Goal: Task Accomplishment & Management: Manage account settings

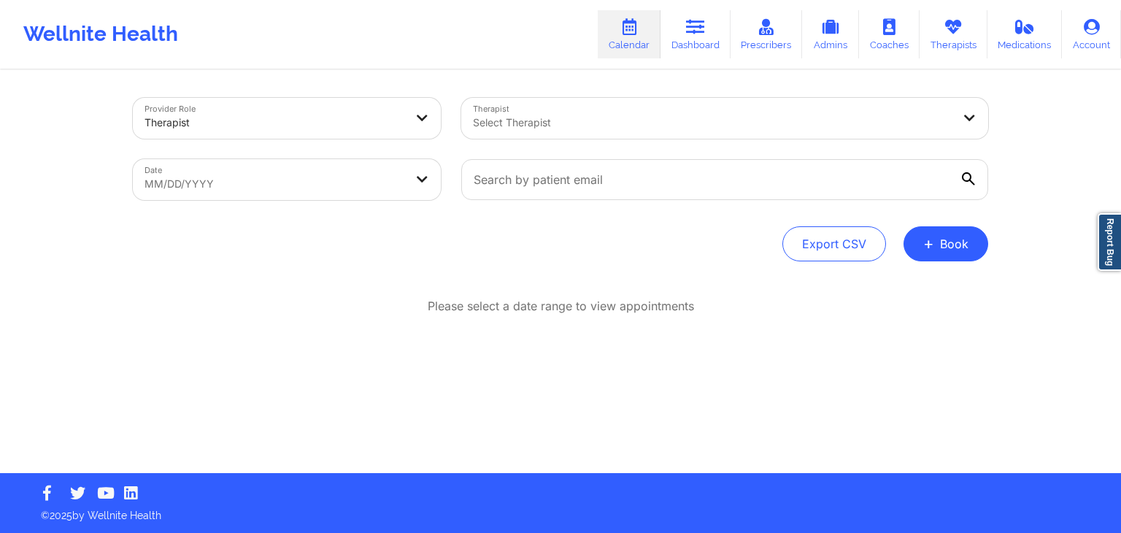
click at [467, 43] on div "Wellnite Health Calendar Dashboard Prescribers Admins Coaches Therapists Medica…" at bounding box center [560, 34] width 1121 height 58
select select "2025-7"
select select "2025-8"
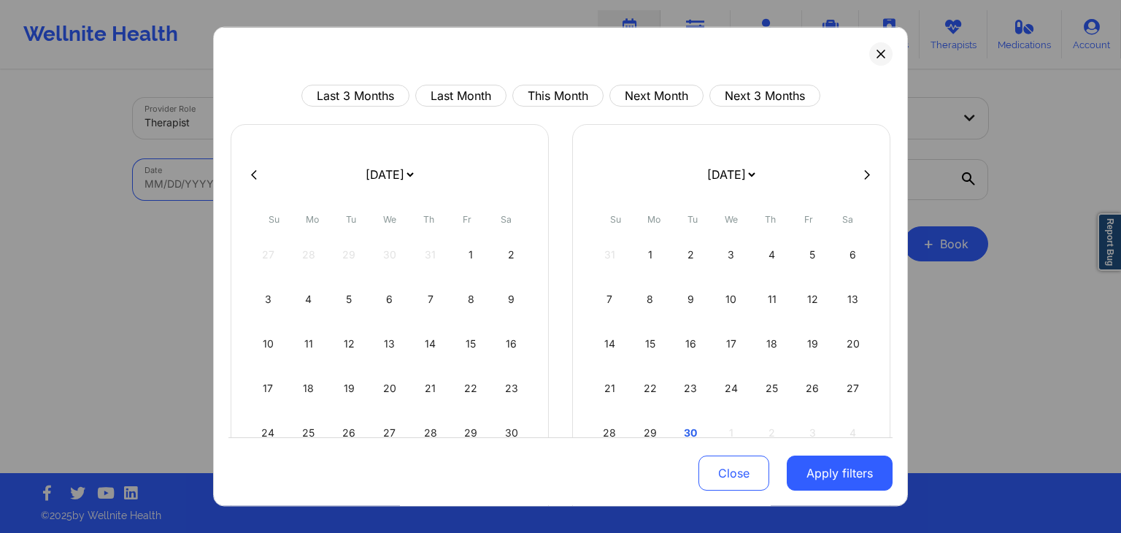
click at [299, 190] on body "Wellnite Health Calendar Dashboard Prescribers Admins Coaches Therapists Medica…" at bounding box center [560, 266] width 1121 height 533
click at [579, 90] on button "This Month" at bounding box center [557, 96] width 91 height 22
select select "2025-8"
select select "2025-9"
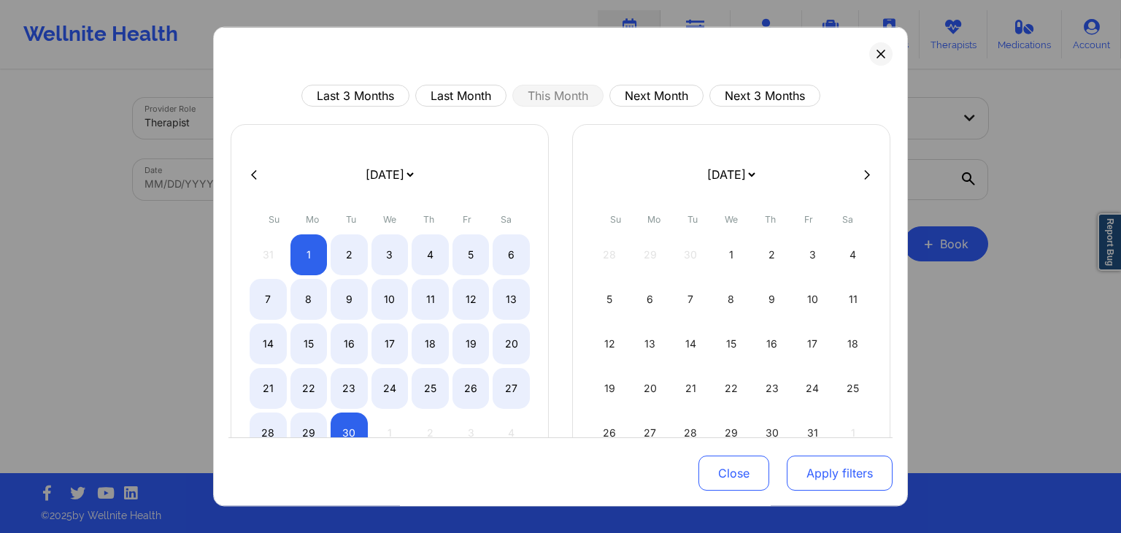
click at [811, 463] on button "Apply filters" at bounding box center [839, 473] width 106 height 35
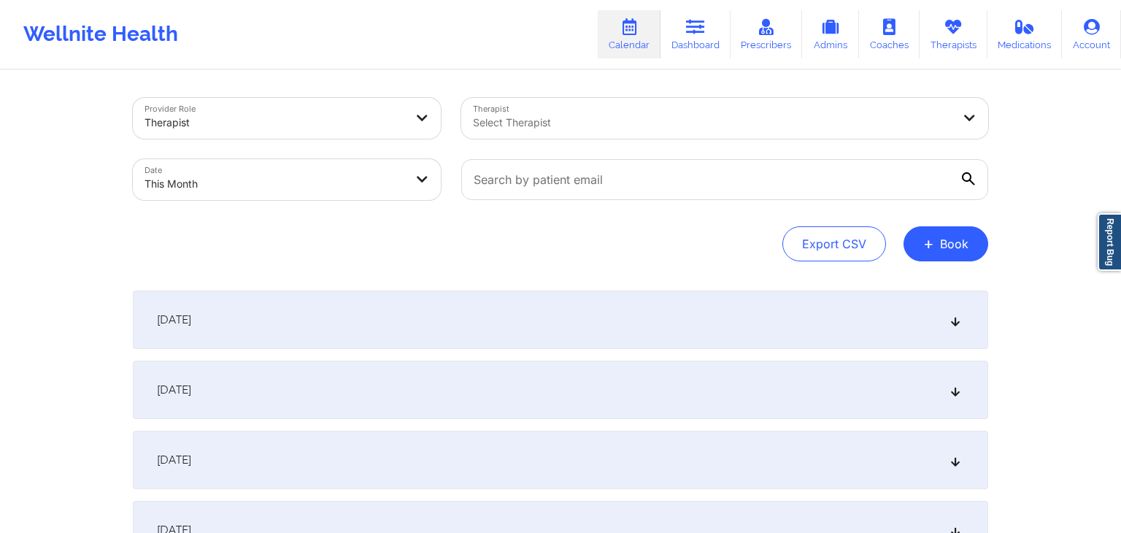
select select "2025-8"
select select "2025-9"
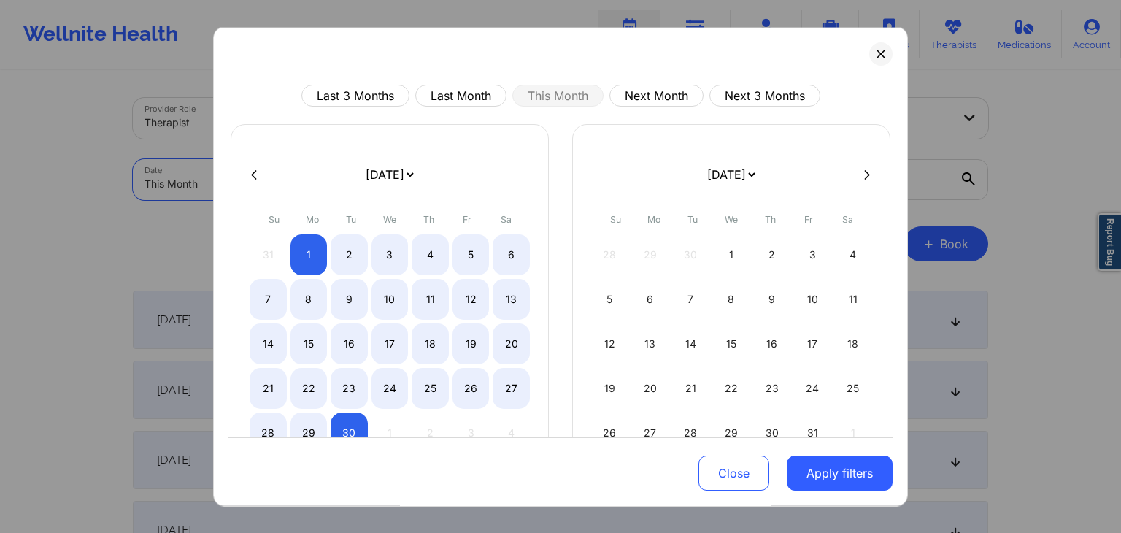
click at [359, 179] on body "Wellnite Health Calendar Dashboard Prescribers Admins Coaches Therapists Medica…" at bounding box center [560, 266] width 1121 height 533
click at [270, 384] on div "21" at bounding box center [267, 388] width 37 height 41
select select "2025-8"
select select "2025-9"
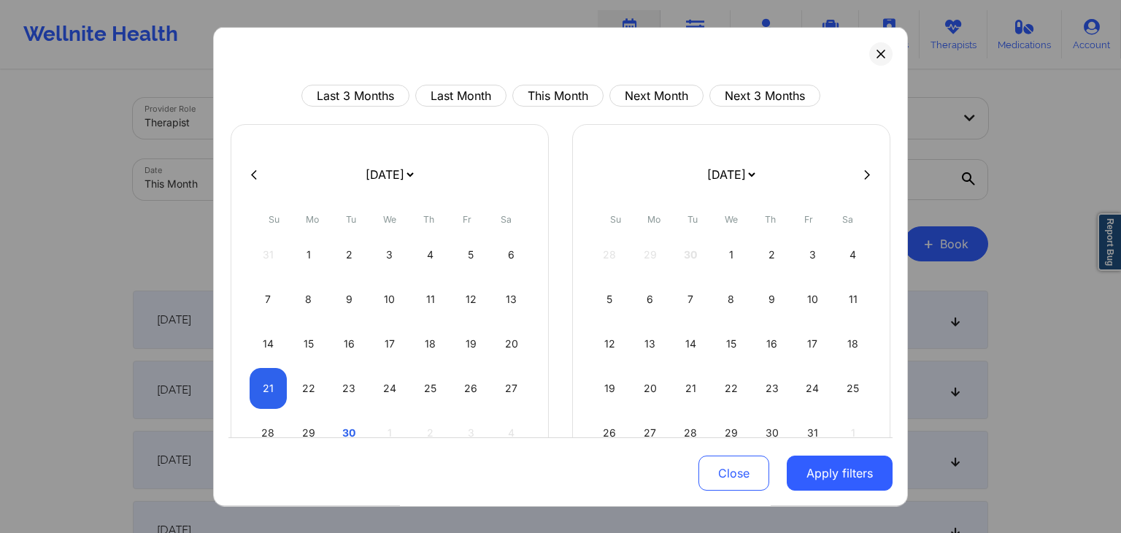
select select "2025-8"
select select "2025-9"
select select "2025-8"
select select "2025-9"
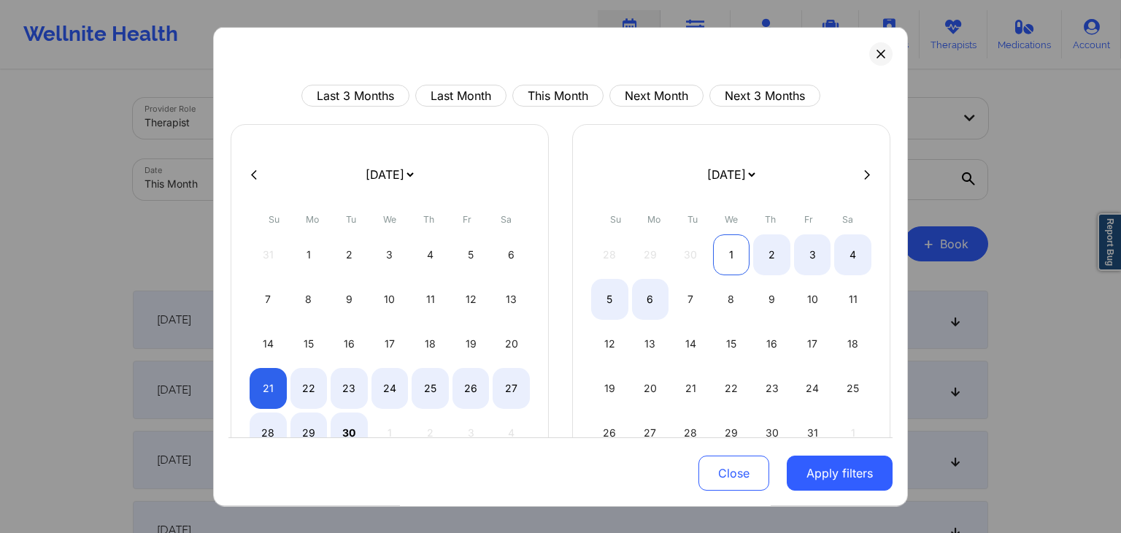
select select "2025-8"
select select "2025-9"
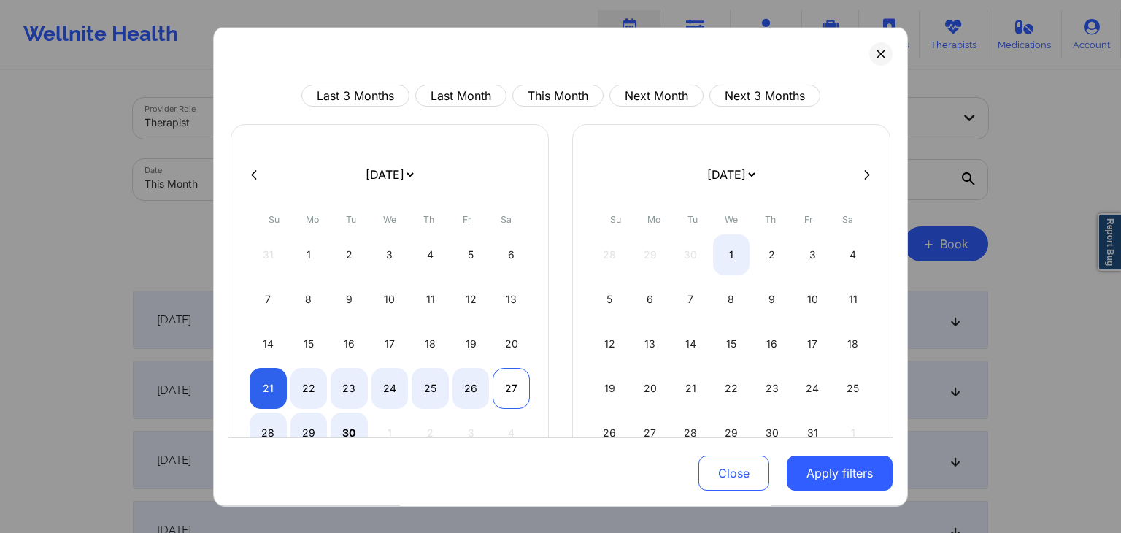
select select "2025-8"
select select "2025-9"
select select "2025-8"
select select "2025-9"
click at [356, 427] on div "30" at bounding box center [348, 432] width 37 height 41
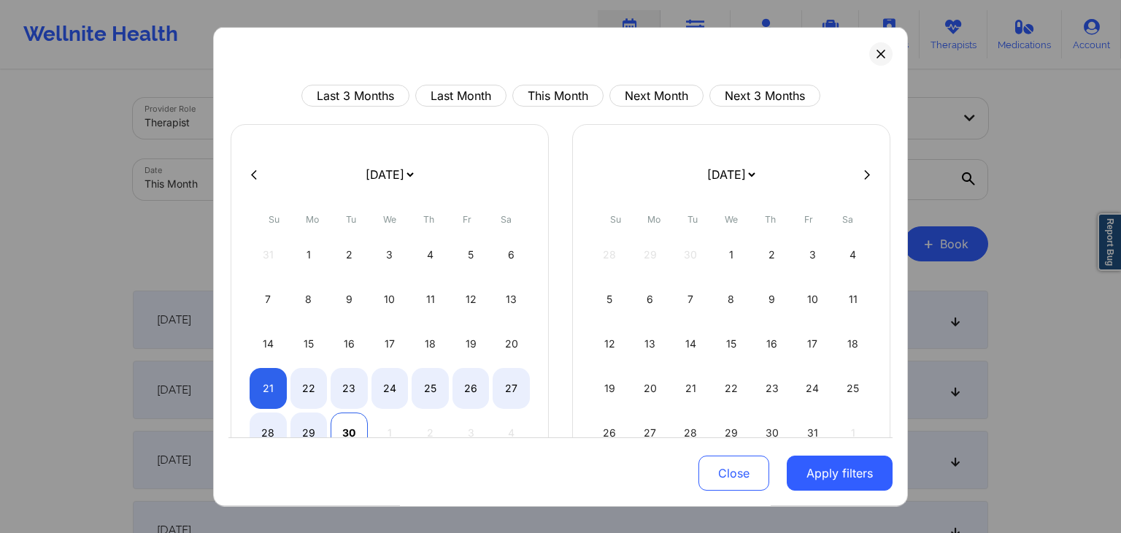
select select "2025-8"
select select "2025-9"
click at [601, 298] on div "5" at bounding box center [609, 299] width 37 height 41
select select "2025-9"
select select "2025-10"
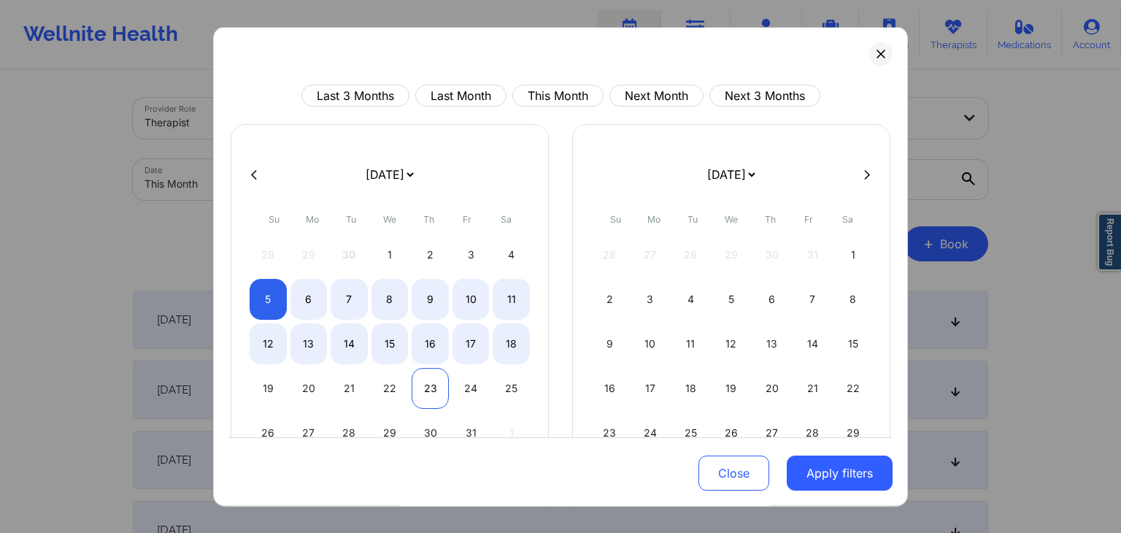
select select "2025-9"
select select "2025-10"
select select "2025-9"
select select "2025-10"
select select "2025-9"
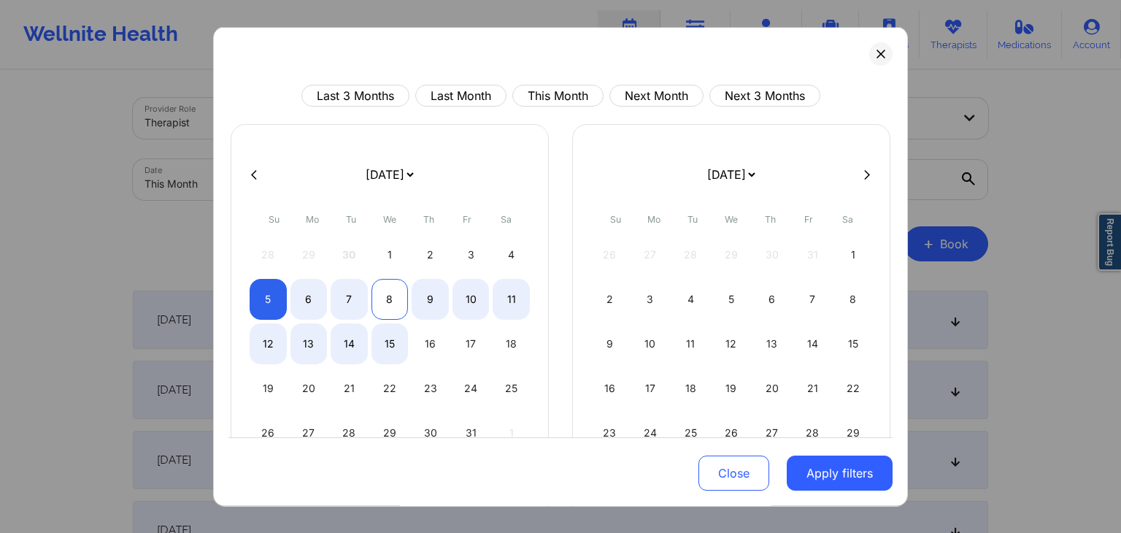
select select "2025-10"
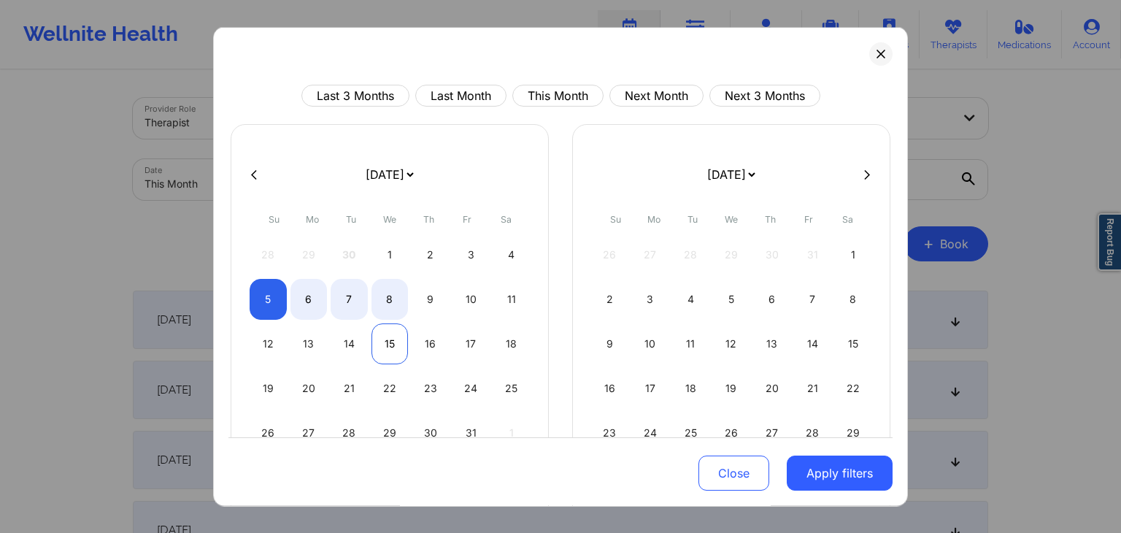
select select "2025-9"
select select "2025-10"
select select "2025-9"
select select "2025-10"
click at [259, 171] on button at bounding box center [254, 174] width 15 height 12
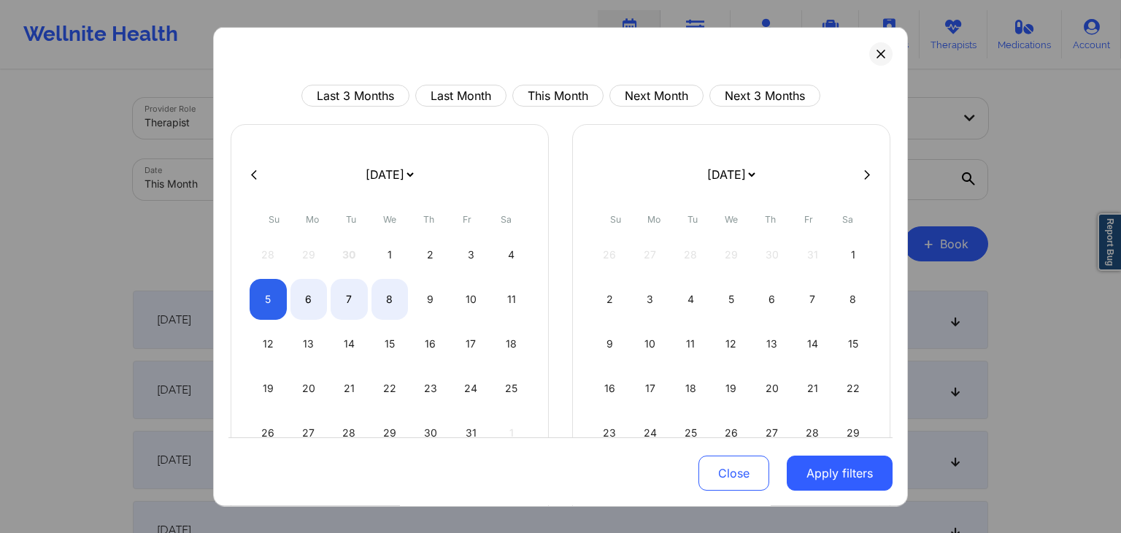
select select "2025-8"
select select "2025-9"
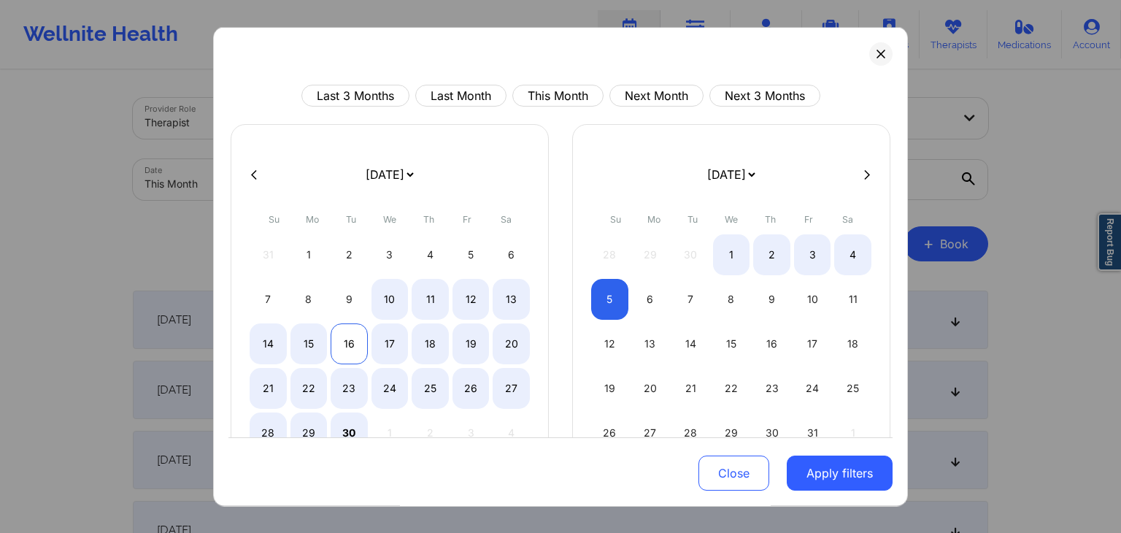
select select "2025-8"
select select "2025-9"
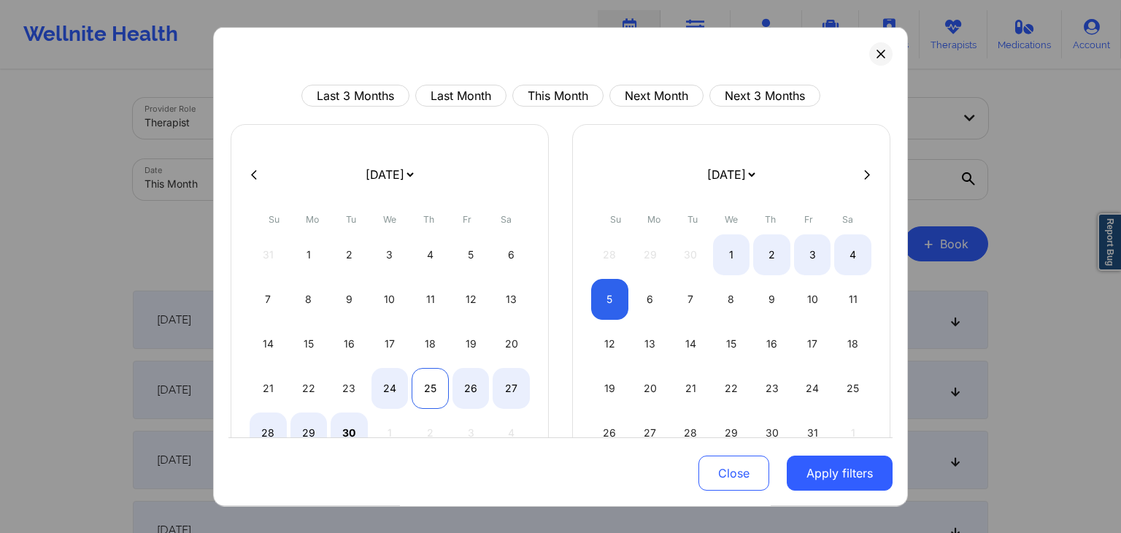
select select "2025-8"
select select "2025-9"
click at [429, 384] on div "25" at bounding box center [429, 388] width 37 height 41
select select "2025-8"
select select "2025-9"
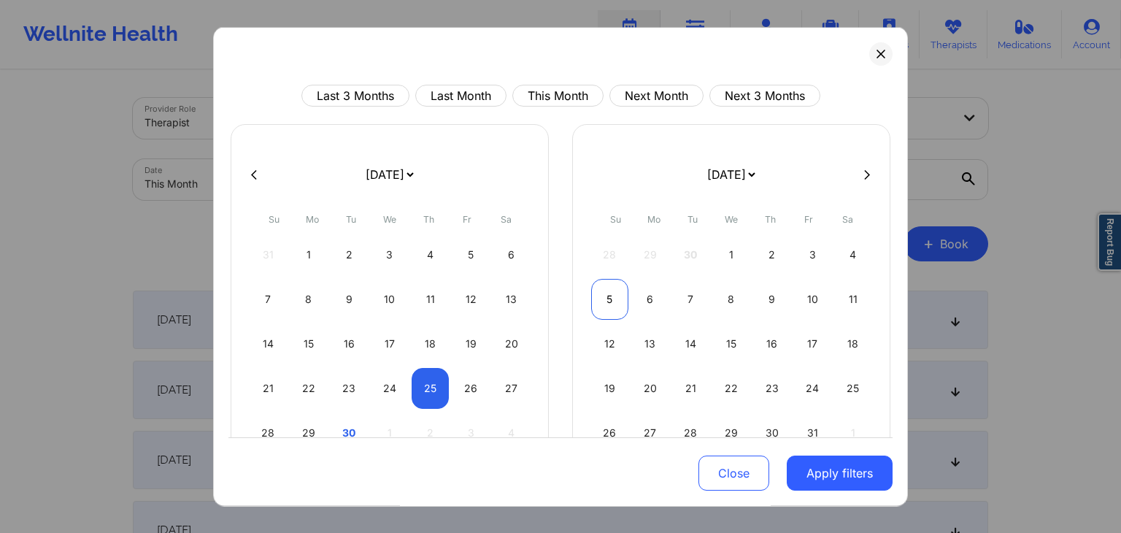
select select "2025-8"
select select "2025-9"
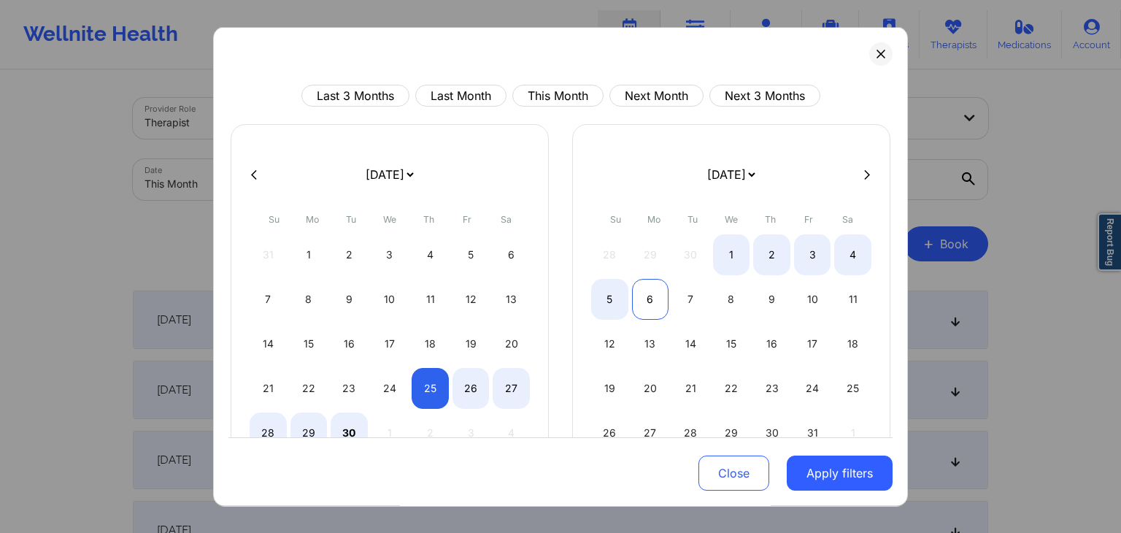
select select "2025-8"
select select "2025-9"
select select "2025-8"
select select "2025-9"
click at [610, 293] on div "5" at bounding box center [609, 299] width 37 height 41
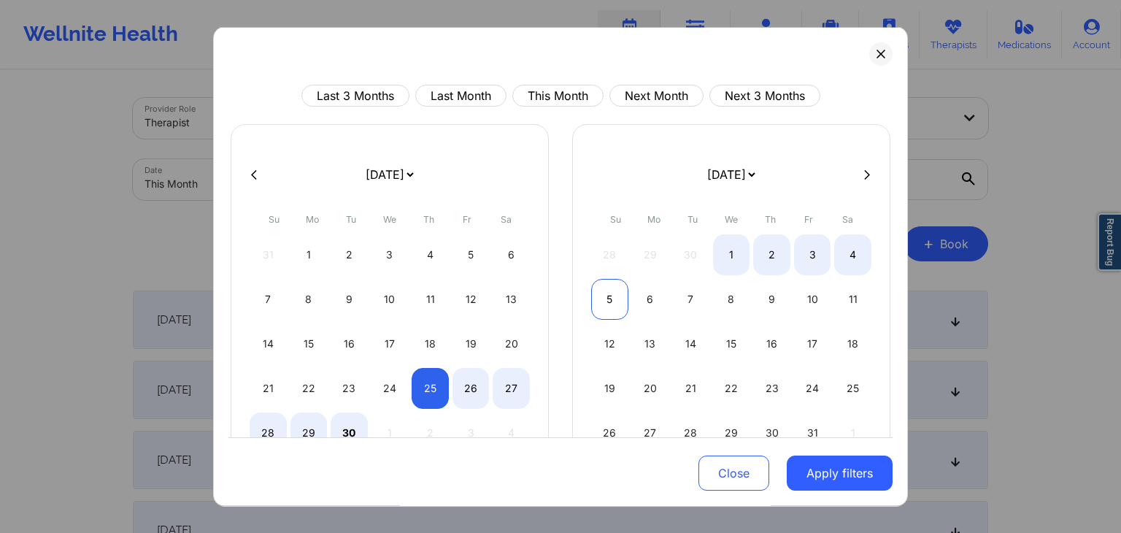
select select "2025-8"
select select "2025-9"
click at [854, 468] on button "Apply filters" at bounding box center [839, 473] width 106 height 35
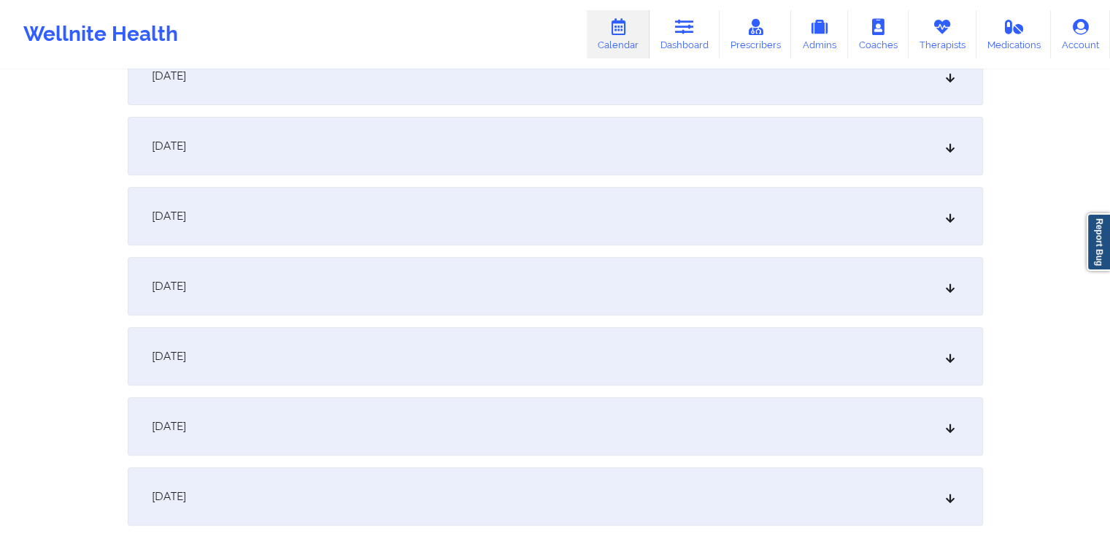
scroll to position [519, 0]
click at [657, 141] on div "[DATE]" at bounding box center [555, 150] width 855 height 58
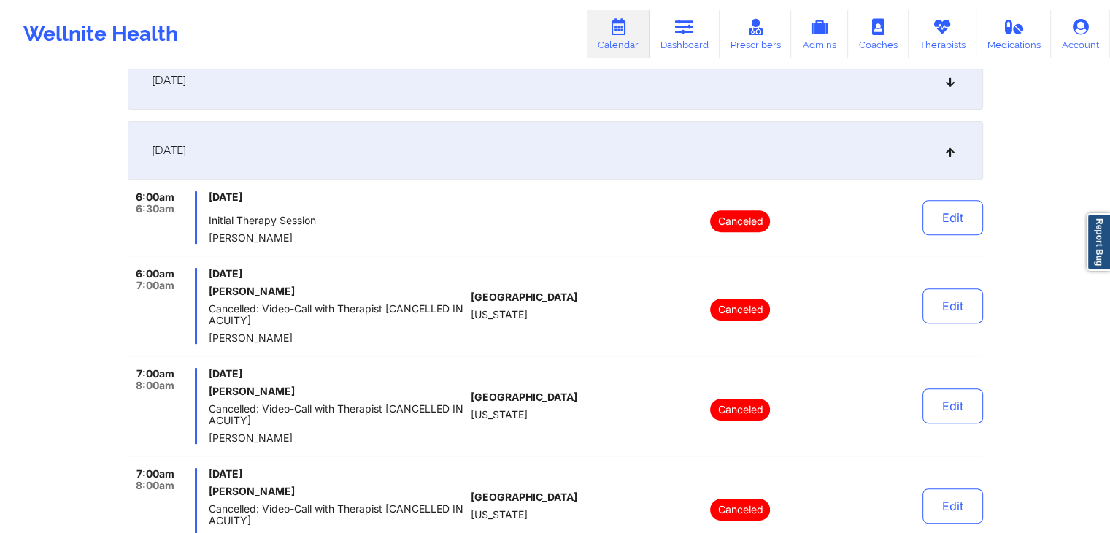
click at [657, 141] on div "[DATE]" at bounding box center [555, 150] width 855 height 58
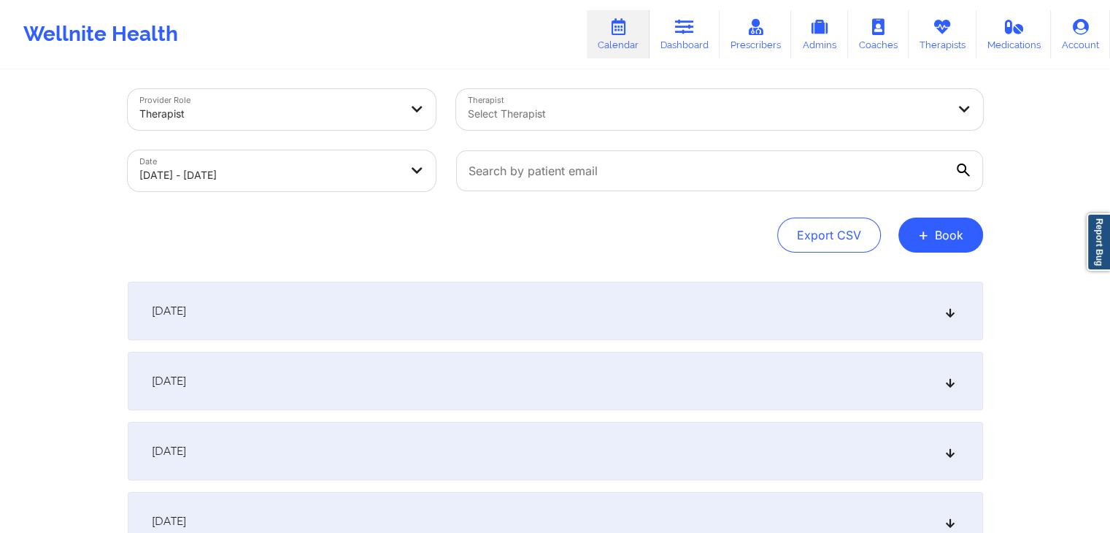
scroll to position [0, 0]
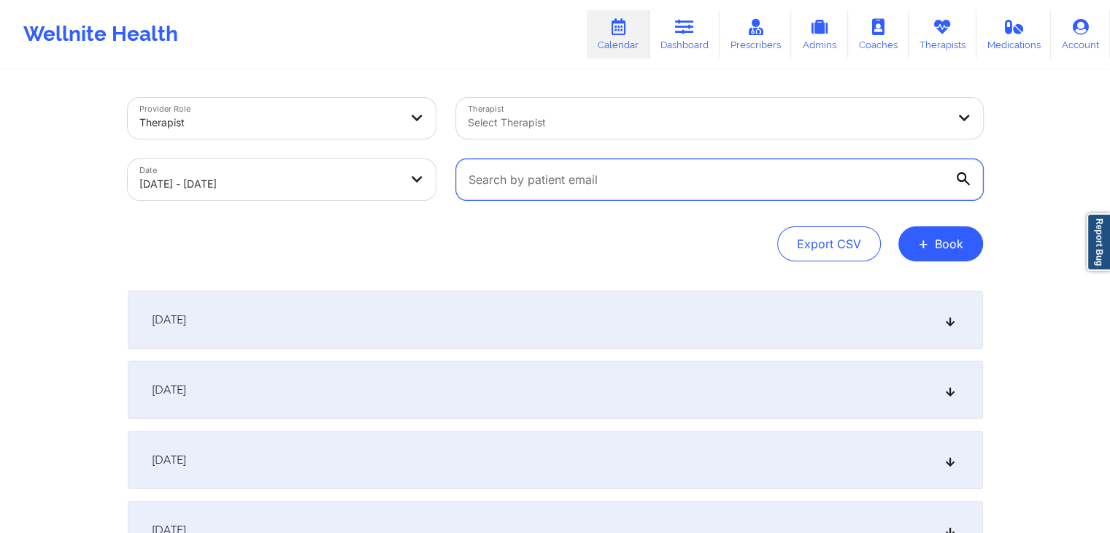
click at [604, 183] on input "text" at bounding box center [719, 179] width 527 height 41
paste input "[EMAIL_ADDRESS][DOMAIN_NAME]"
type input "[EMAIL_ADDRESS][DOMAIN_NAME]"
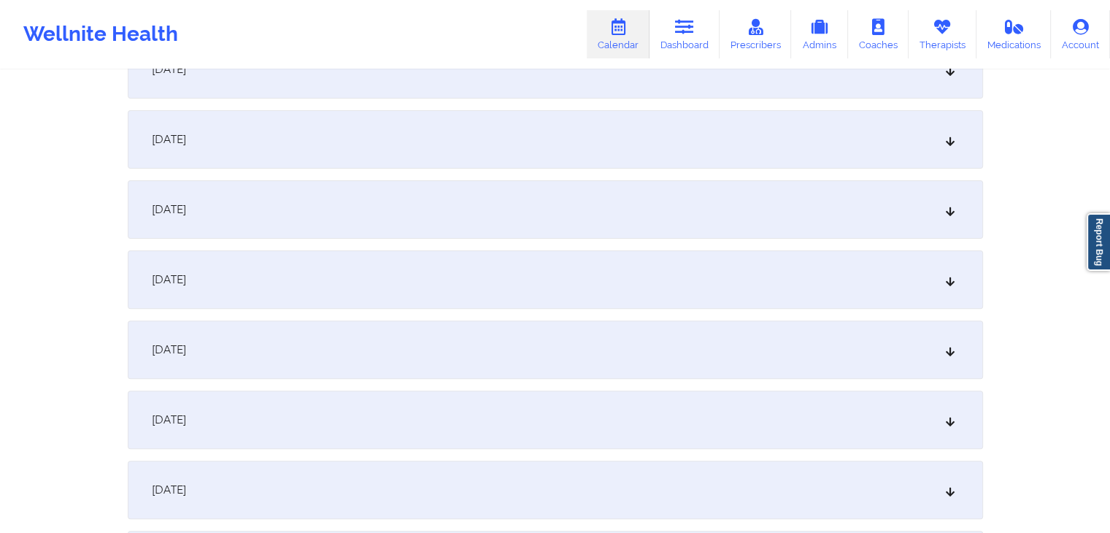
scroll to position [391, 0]
click at [581, 268] on div "[DATE]" at bounding box center [555, 278] width 855 height 58
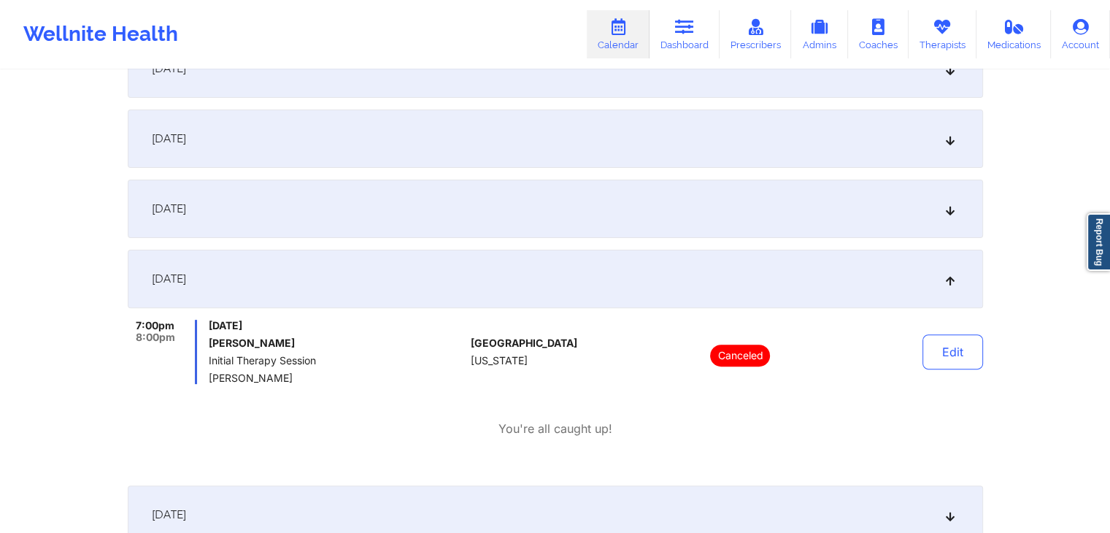
click at [271, 352] on div "[DATE] [PERSON_NAME] Initial Therapy Session [PERSON_NAME]" at bounding box center [337, 352] width 256 height 64
click at [961, 339] on button "Edit" at bounding box center [952, 351] width 61 height 35
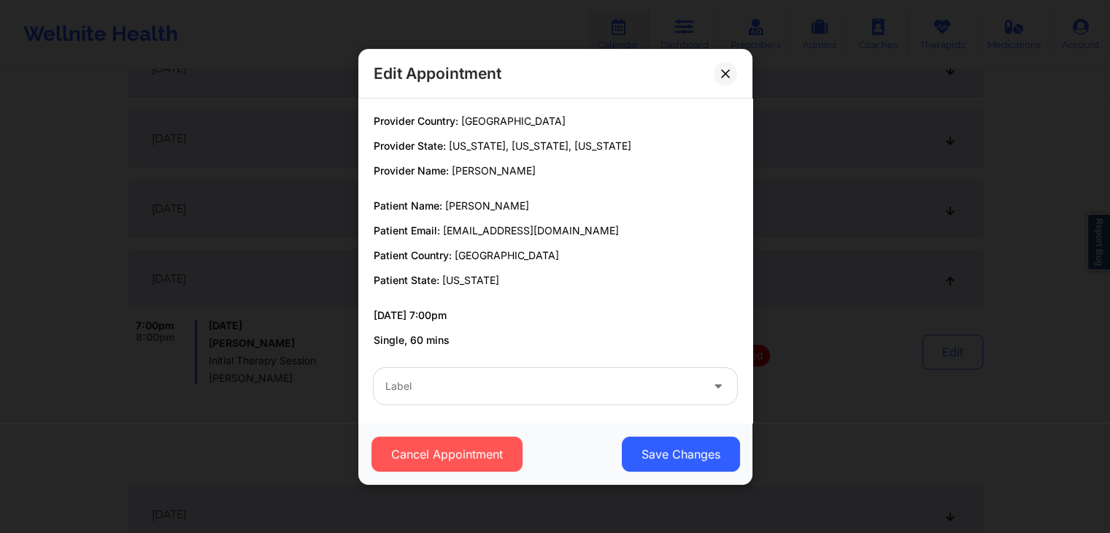
click at [619, 248] on p "Patient Country: [GEOGRAPHIC_DATA]" at bounding box center [555, 255] width 363 height 15
